Goal: Transaction & Acquisition: Download file/media

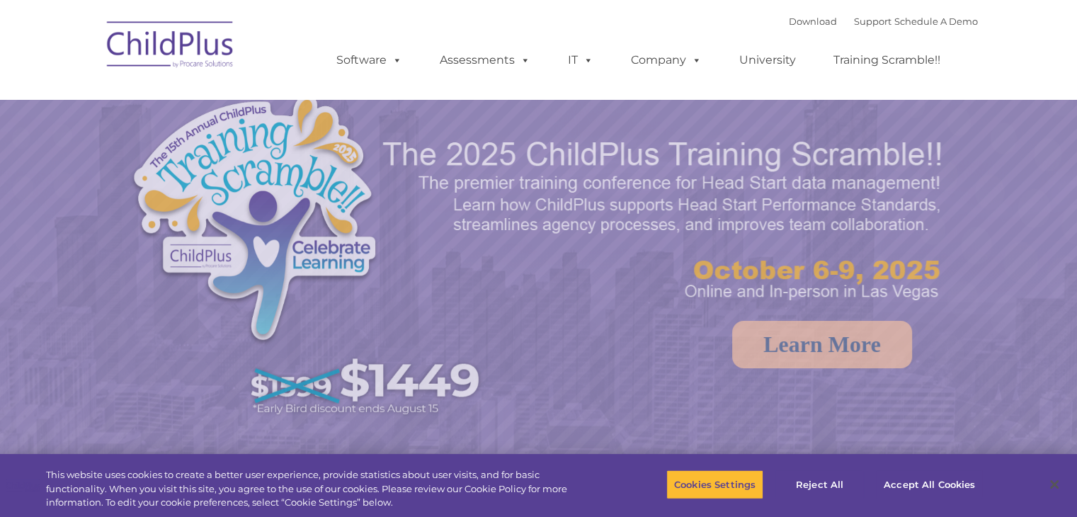
select select "MEDIUM"
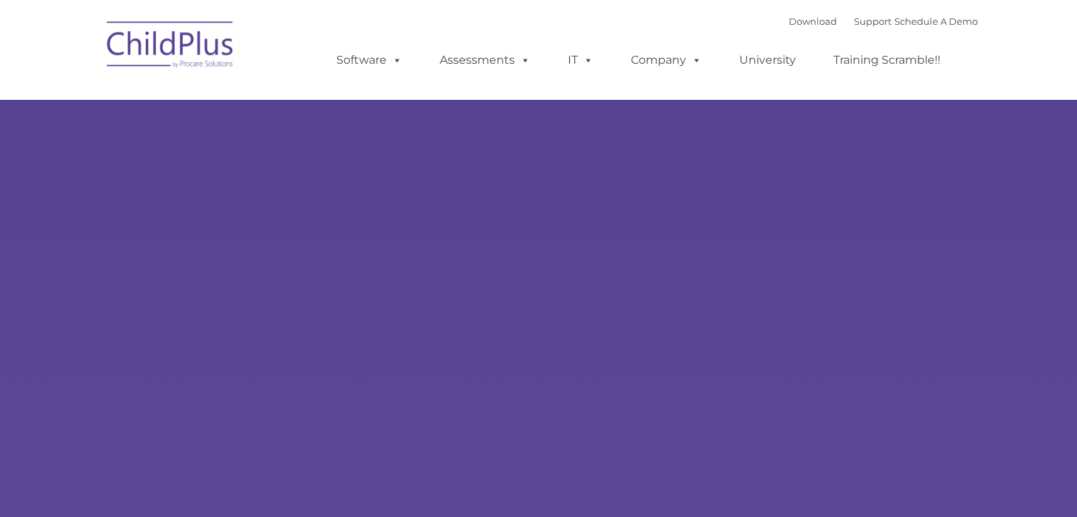
type input ""
select select "MEDIUM"
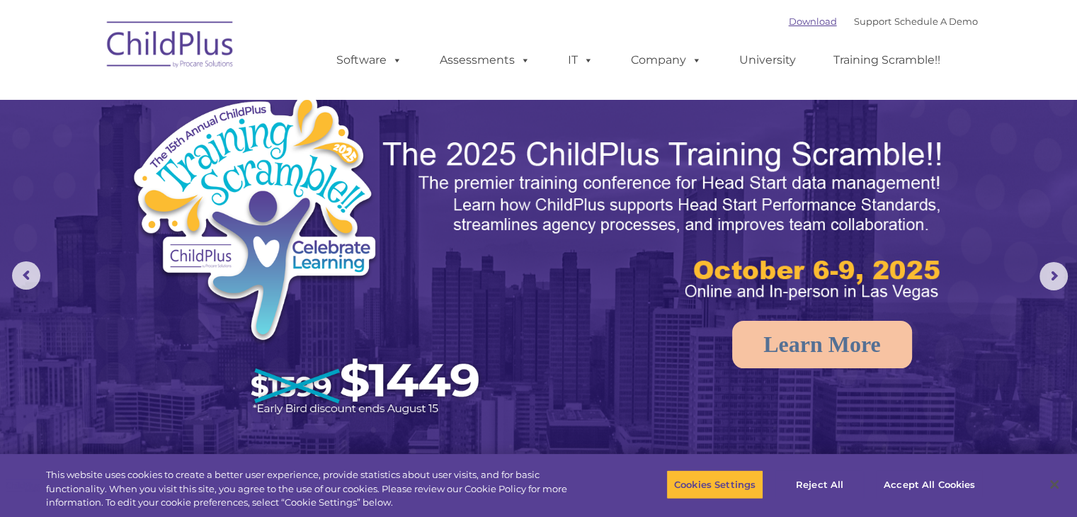
click at [804, 23] on link "Download" at bounding box center [813, 21] width 48 height 11
